Goal: Communication & Community: Answer question/provide support

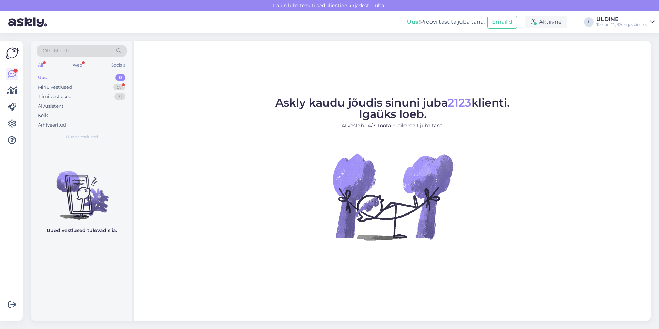
click at [64, 88] on div "Minu vestlused" at bounding box center [55, 87] width 34 height 7
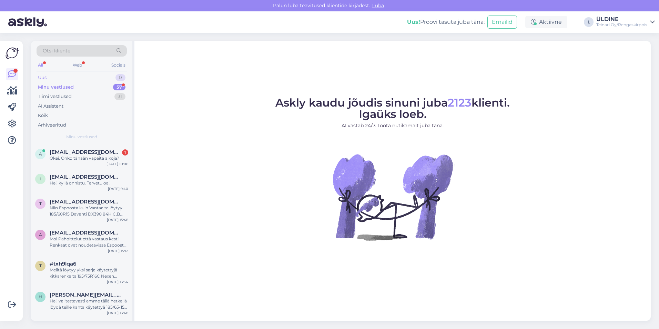
click at [48, 74] on div "Uus 0" at bounding box center [82, 78] width 90 height 10
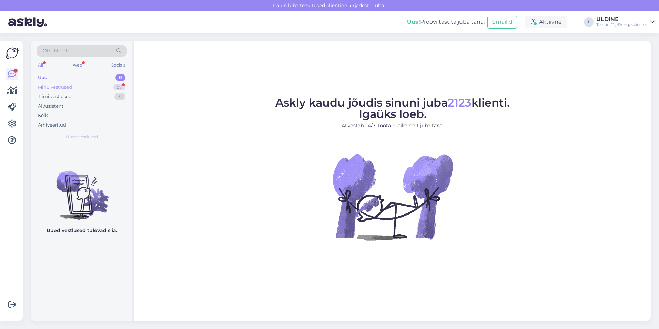
click at [63, 87] on div "Minu vestlused" at bounding box center [55, 87] width 34 height 7
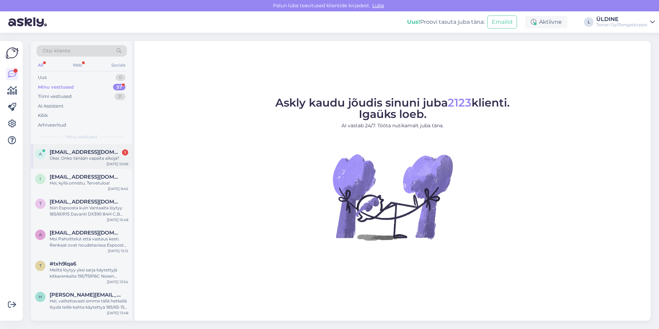
click at [99, 158] on div "Okei. Onko tänään vapaita aikoja?" at bounding box center [89, 158] width 79 height 6
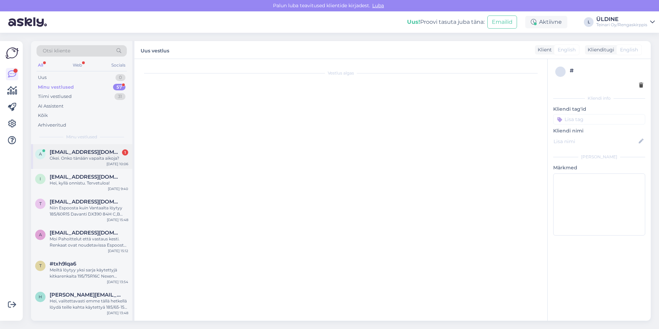
scroll to position [25, 0]
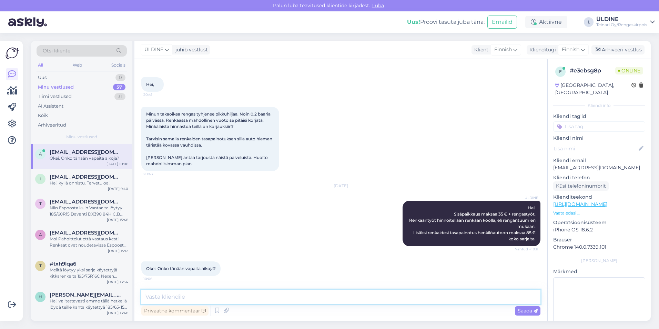
click at [186, 296] on textarea at bounding box center [340, 297] width 399 height 14
type textarea "[PERSON_NAME]"
drag, startPoint x: 186, startPoint y: 294, endPoint x: 150, endPoint y: 300, distance: 36.0
click at [151, 300] on textarea "[PERSON_NAME]" at bounding box center [340, 297] width 399 height 14
click at [145, 302] on textarea "[PERSON_NAME]" at bounding box center [340, 297] width 399 height 14
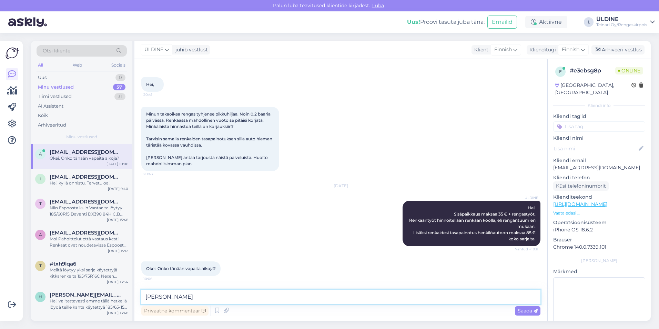
drag, startPoint x: 181, startPoint y: 295, endPoint x: 145, endPoint y: 296, distance: 35.5
click at [145, 296] on textarea "[PERSON_NAME]" at bounding box center [340, 297] width 399 height 14
drag, startPoint x: 147, startPoint y: 268, endPoint x: 218, endPoint y: 270, distance: 71.1
click at [216, 270] on span "Okei. Onko tänään vapaita aikoja?" at bounding box center [181, 268] width 70 height 5
drag, startPoint x: 218, startPoint y: 270, endPoint x: 210, endPoint y: 270, distance: 7.6
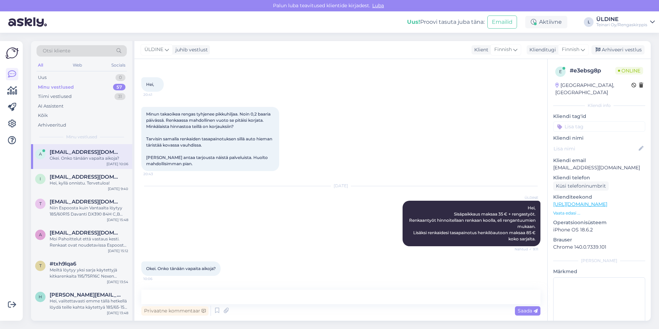
copy span "Okei. Onko tänään vapaita aikoja?"
paste textarea "Hei! Tänään voi hyvin tulla ilman ajanvarausta – olemme nyt sesongin ulkopuolel…"
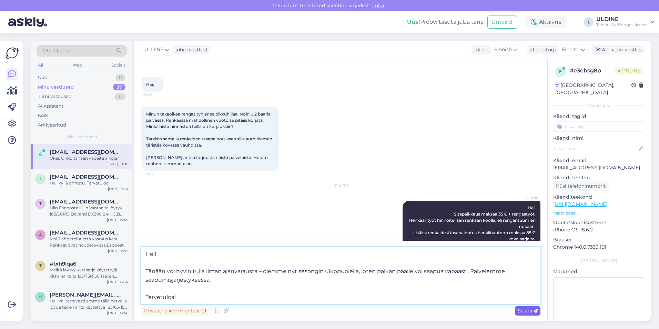
type textarea "Hei! Tänään voi hyvin tulla ilman ajanvarausta – olemme nyt sesongin ulkopuolel…"
click at [524, 309] on span "Saada" at bounding box center [528, 311] width 20 height 6
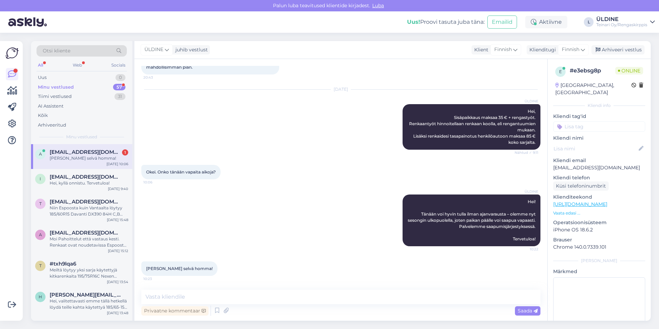
scroll to position [0, 0]
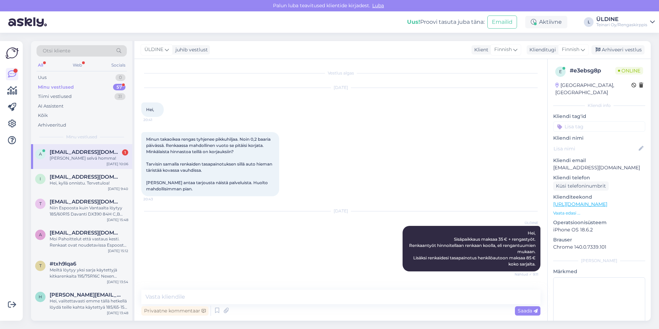
click at [97, 156] on div "[PERSON_NAME] selvä homma!" at bounding box center [89, 158] width 79 height 6
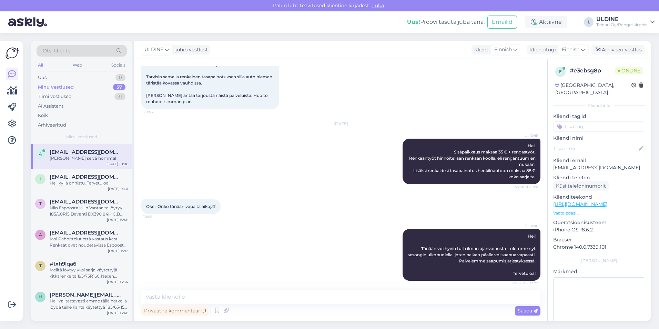
scroll to position [53, 0]
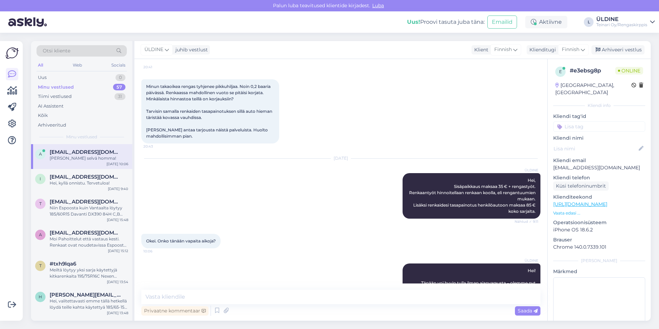
click at [78, 157] on div "[PERSON_NAME] selvä homma!" at bounding box center [89, 158] width 79 height 6
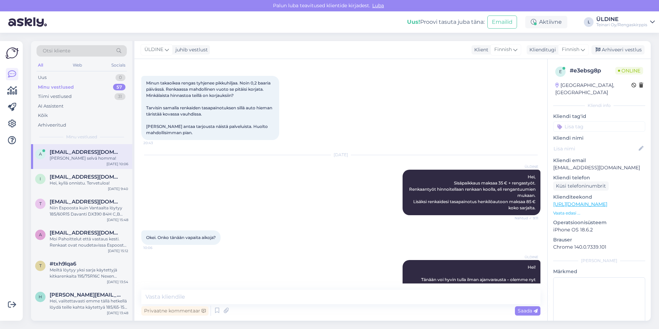
scroll to position [122, 0]
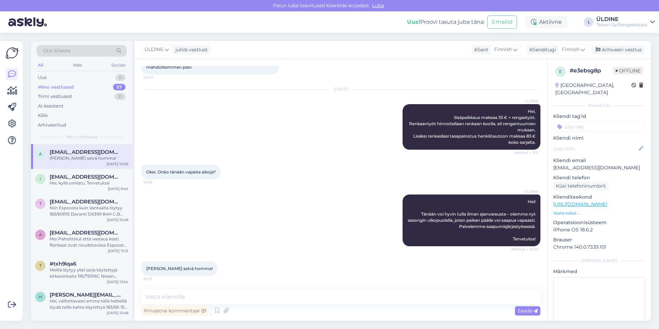
click at [71, 50] on div "Otsi kliente" at bounding box center [82, 50] width 90 height 11
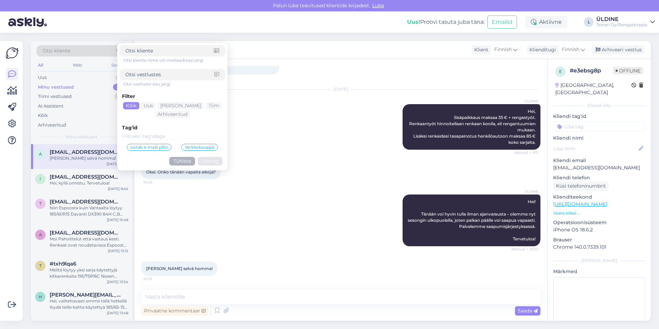
click at [60, 51] on span "Otsi kliente" at bounding box center [57, 50] width 28 height 7
click at [92, 50] on div "Otsi kliente" at bounding box center [82, 50] width 90 height 11
click at [97, 49] on div "Otsi kliente" at bounding box center [82, 50] width 90 height 11
drag, startPoint x: 325, startPoint y: 85, endPoint x: 309, endPoint y: 142, distance: 58.7
click at [324, 88] on div "[DATE] ÜLDINE Hei, Sisäpaikkaus maksaa 35 € + rengastyöt. Renkaantyöt hinnoitel…" at bounding box center [340, 119] width 399 height 75
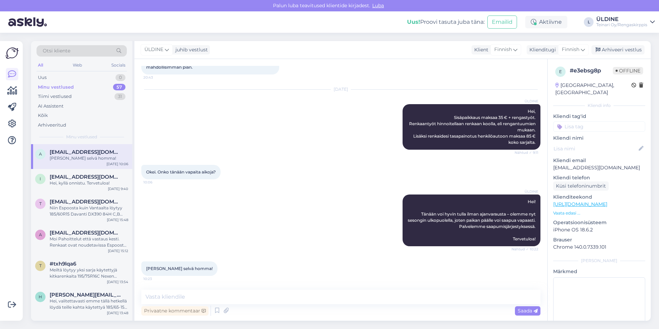
click at [309, 142] on div "[DATE] ÜLDINE Hei, Sisäpaikkaus maksaa 35 € + rengastyöt. Renkaantyöt hinnoitel…" at bounding box center [340, 119] width 399 height 75
click at [102, 51] on div "Otsi kliente" at bounding box center [82, 50] width 90 height 11
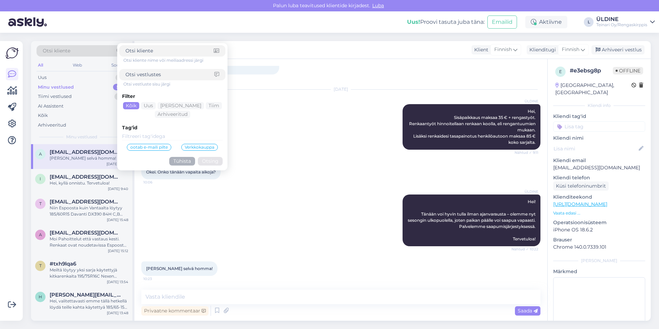
click at [139, 53] on input at bounding box center [170, 50] width 88 height 7
type input "niina tuo"
click at [215, 158] on button "Otsing" at bounding box center [210, 161] width 25 height 9
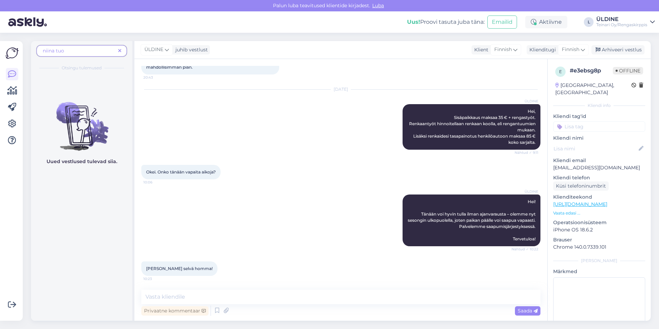
click at [76, 49] on span "niina tuo" at bounding box center [79, 50] width 73 height 7
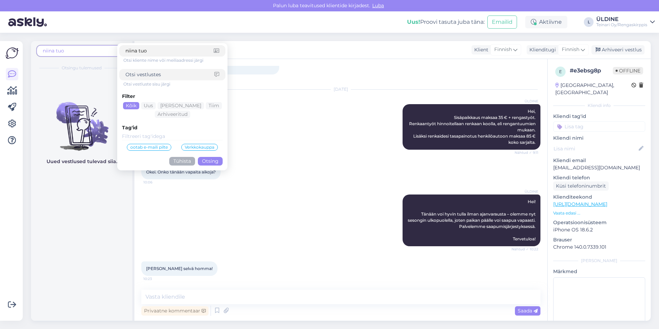
click at [158, 51] on input "niina tuo" at bounding box center [170, 50] width 88 height 7
type input "niina t"
click at [218, 160] on button "Otsing" at bounding box center [210, 161] width 25 height 9
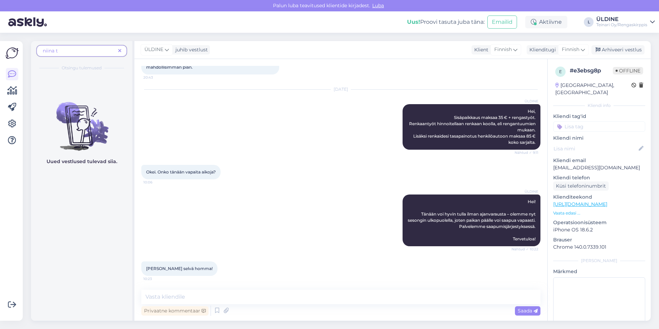
click at [118, 50] on icon at bounding box center [119, 51] width 3 height 5
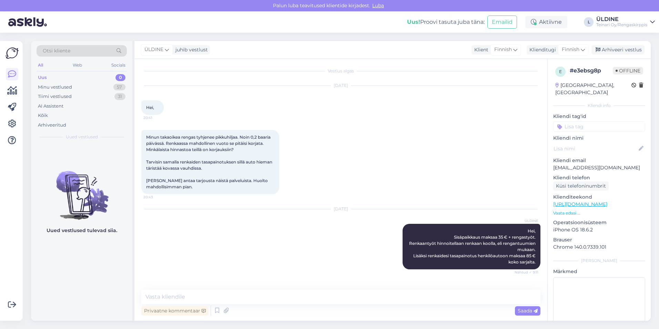
scroll to position [0, 0]
